Goal: Task Accomplishment & Management: Manage account settings

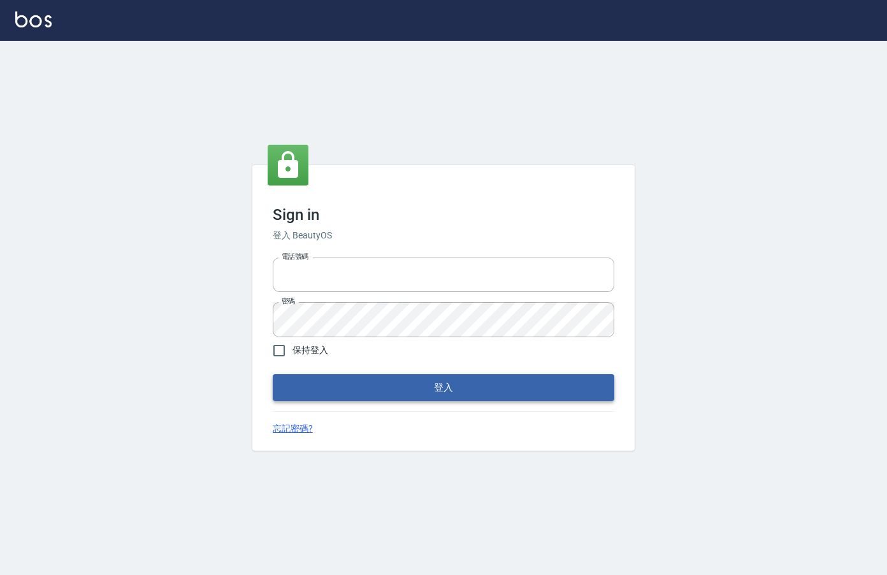
type input "0912850395"
click at [356, 396] on button "登入" at bounding box center [444, 387] width 342 height 27
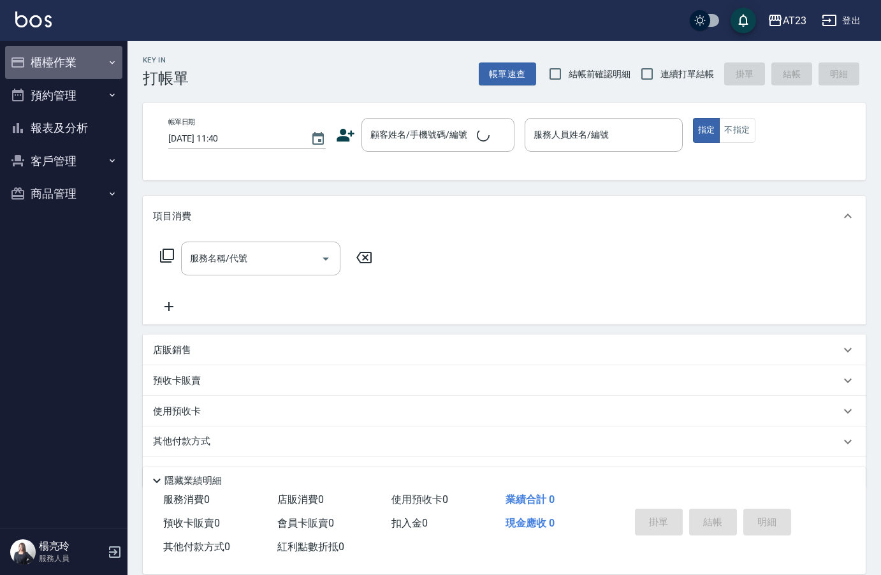
click at [94, 66] on button "櫃檯作業" at bounding box center [63, 62] width 117 height 33
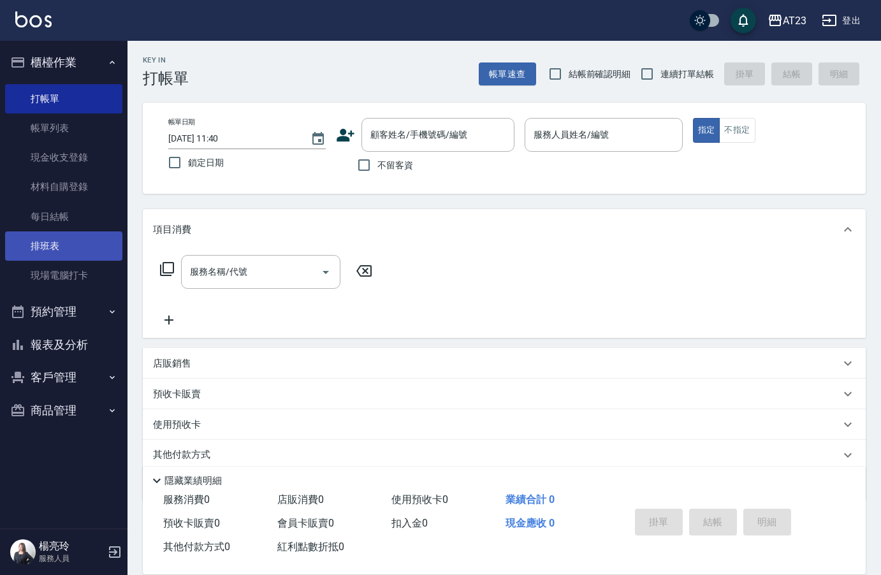
click at [72, 251] on link "排班表" at bounding box center [63, 245] width 117 height 29
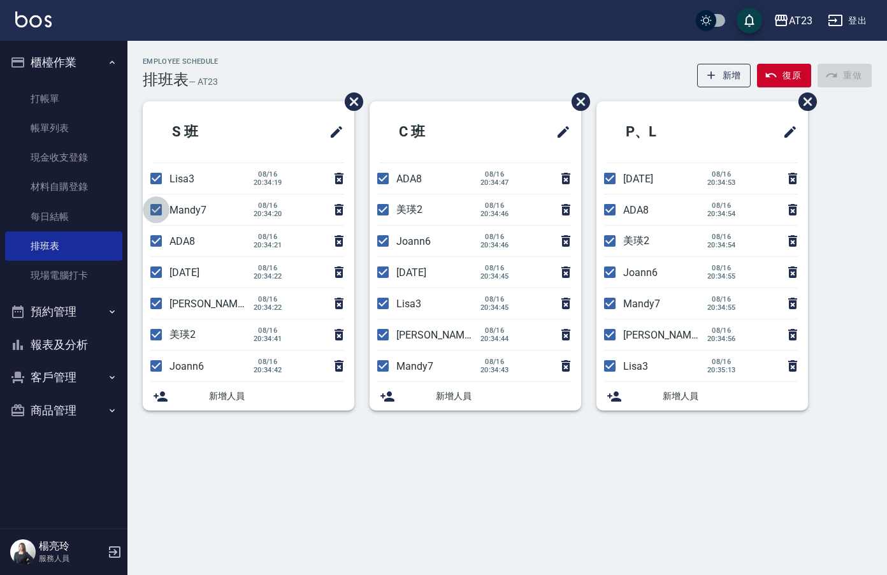
drag, startPoint x: 157, startPoint y: 201, endPoint x: 147, endPoint y: 240, distance: 40.4
click at [161, 217] on input "checkbox" at bounding box center [156, 209] width 27 height 27
checkbox input "false"
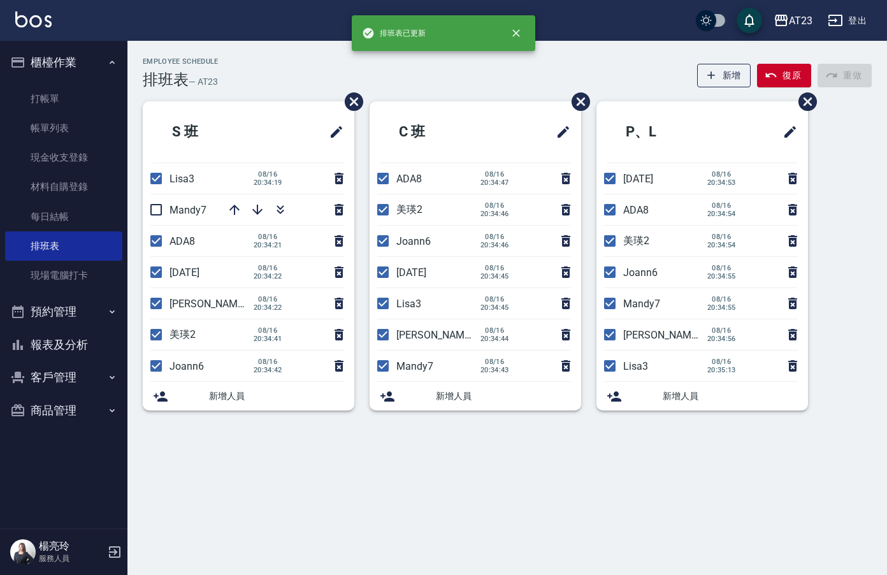
drag, startPoint x: 156, startPoint y: 271, endPoint x: 140, endPoint y: 343, distance: 73.8
click at [154, 280] on input "checkbox" at bounding box center [156, 272] width 27 height 27
checkbox input "false"
drag, startPoint x: 151, startPoint y: 284, endPoint x: 147, endPoint y: 305, distance: 22.0
click at [151, 286] on li "[DATE]" at bounding box center [249, 272] width 212 height 31
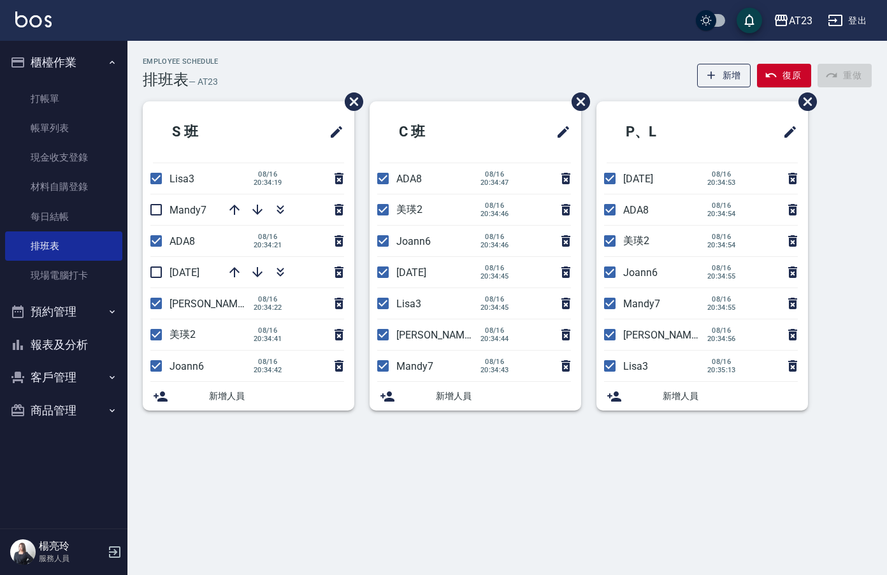
click at [159, 302] on input "checkbox" at bounding box center [156, 303] width 27 height 27
checkbox input "false"
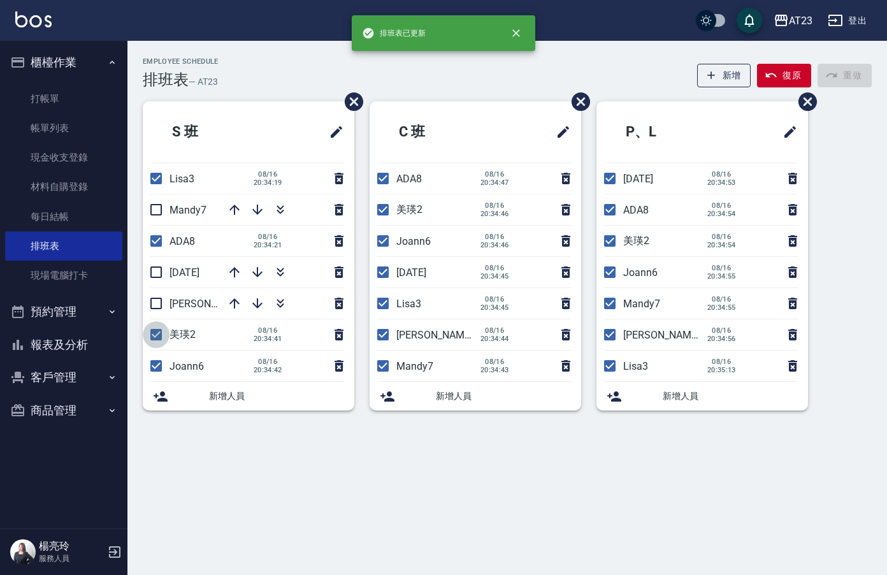
click at [154, 335] on input "checkbox" at bounding box center [156, 334] width 27 height 27
checkbox input "false"
click at [283, 207] on icon "button" at bounding box center [280, 207] width 7 height 4
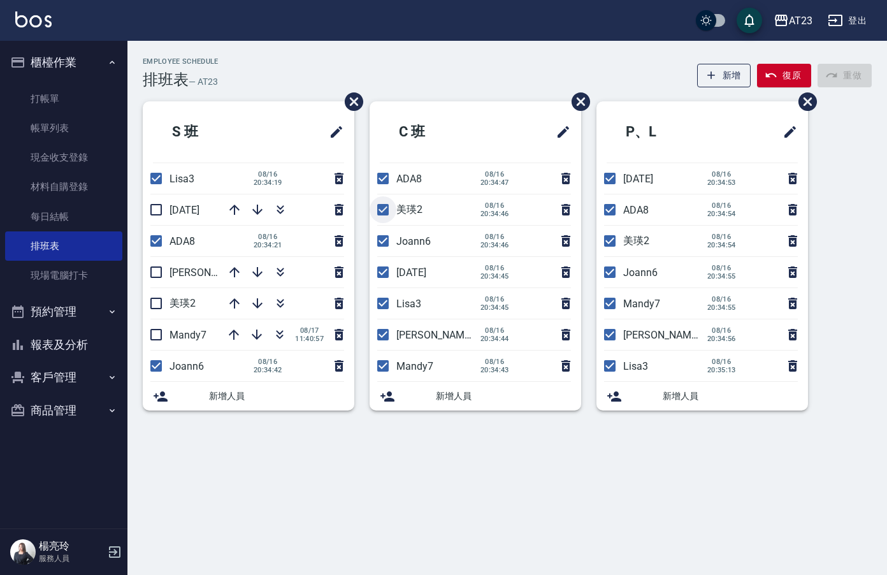
click at [384, 203] on input "checkbox" at bounding box center [383, 209] width 27 height 27
checkbox input "false"
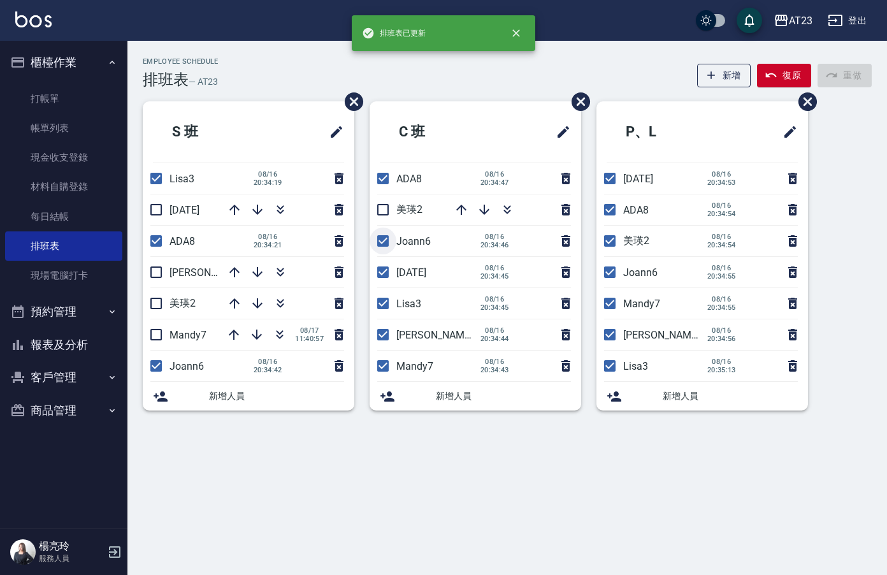
click at [384, 234] on input "checkbox" at bounding box center [383, 241] width 27 height 27
checkbox input "false"
click at [389, 266] on input "checkbox" at bounding box center [383, 272] width 27 height 27
checkbox input "false"
click at [384, 333] on input "checkbox" at bounding box center [383, 334] width 27 height 27
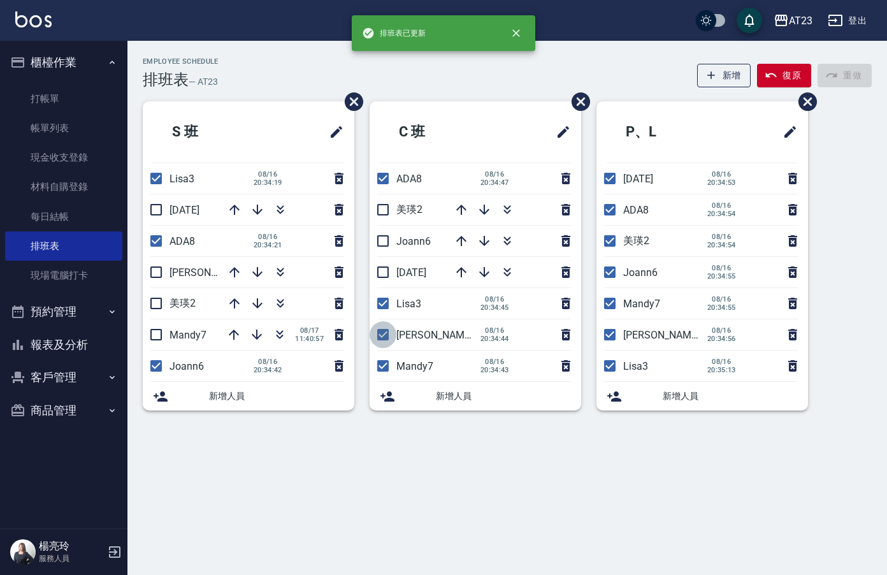
checkbox input "false"
click at [374, 364] on input "checkbox" at bounding box center [383, 366] width 27 height 27
checkbox input "false"
click at [609, 180] on input "checkbox" at bounding box center [610, 178] width 27 height 27
checkbox input "false"
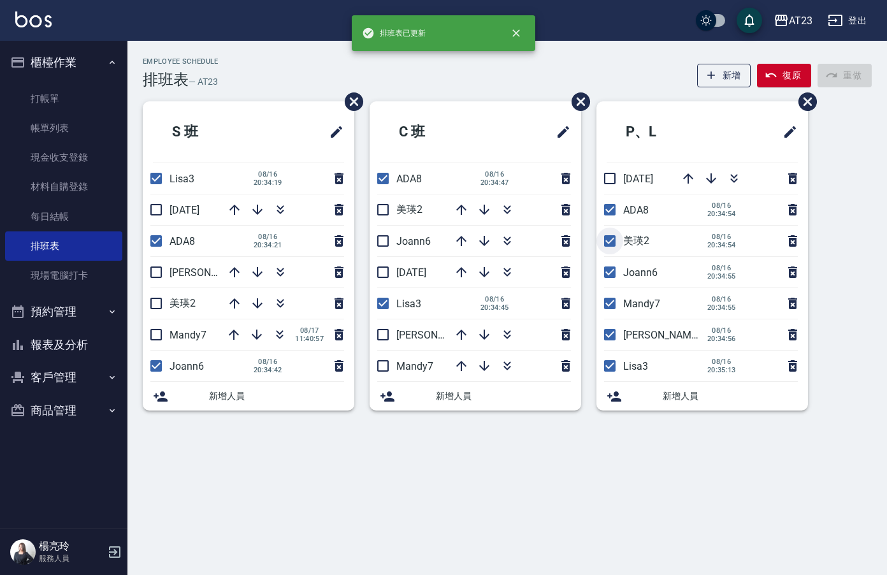
click at [613, 237] on input "checkbox" at bounding box center [610, 241] width 27 height 27
checkbox input "false"
click at [611, 272] on input "checkbox" at bounding box center [610, 272] width 27 height 27
checkbox input "false"
click at [611, 300] on input "checkbox" at bounding box center [610, 303] width 27 height 27
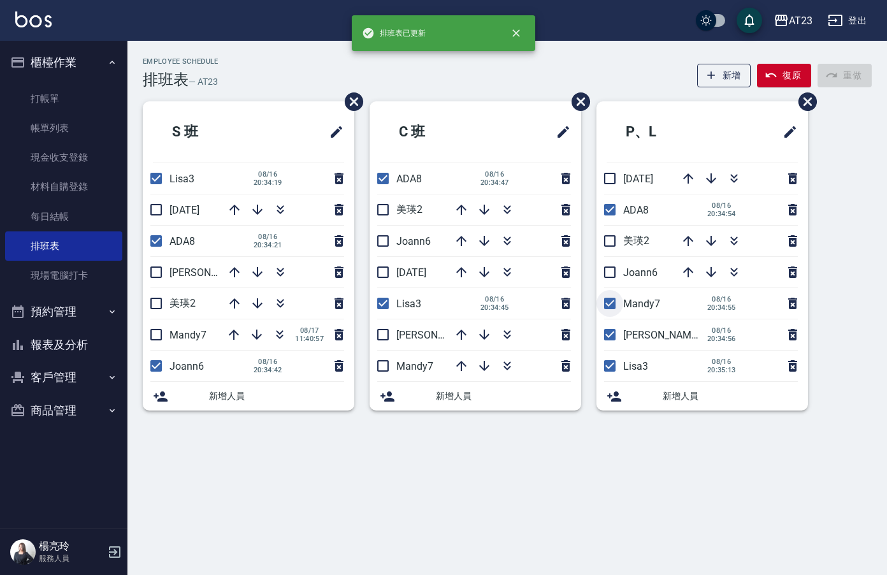
checkbox input "false"
click at [606, 331] on input "checkbox" at bounding box center [610, 334] width 27 height 27
checkbox input "false"
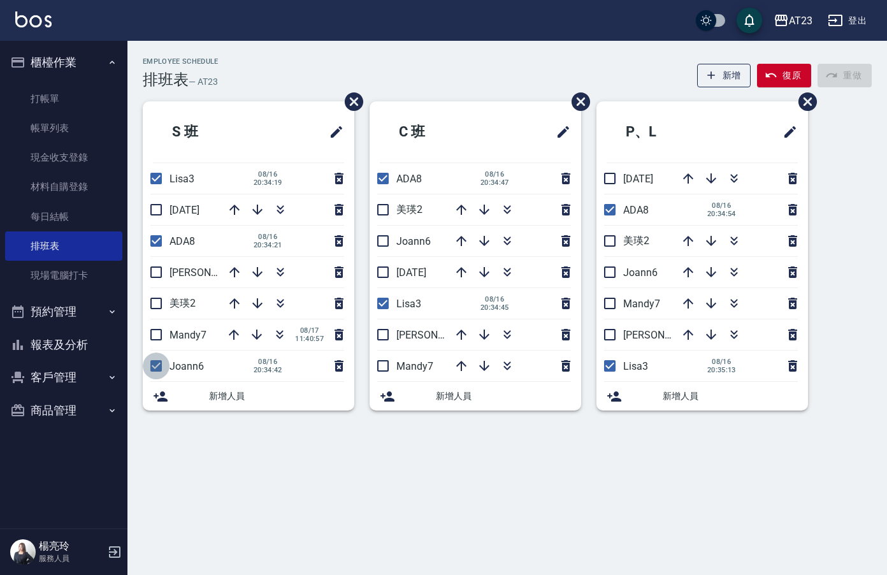
click at [159, 372] on input "checkbox" at bounding box center [156, 366] width 27 height 27
checkbox input "false"
